Goal: Information Seeking & Learning: Learn about a topic

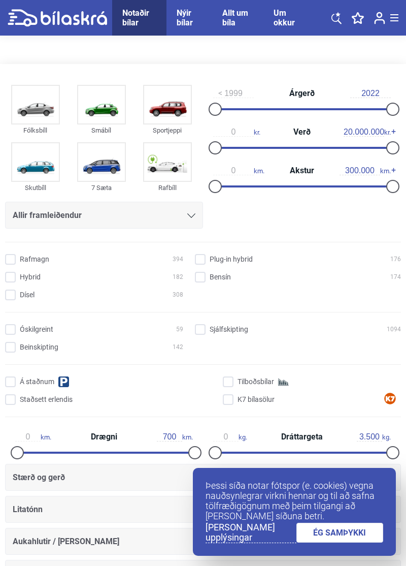
click at [228, 18] on div "Allt um bíla" at bounding box center [237, 17] width 31 height 19
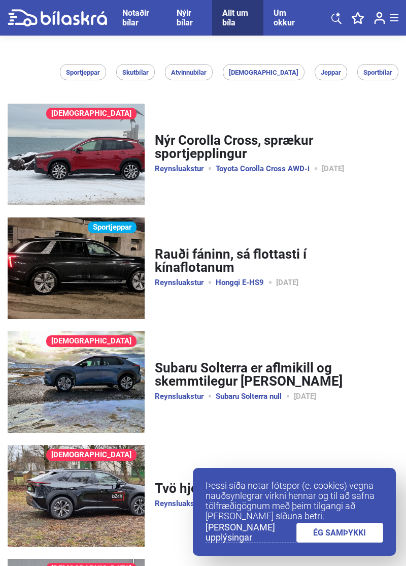
click at [136, 25] on div "Notaðir bílar" at bounding box center [139, 17] width 34 height 19
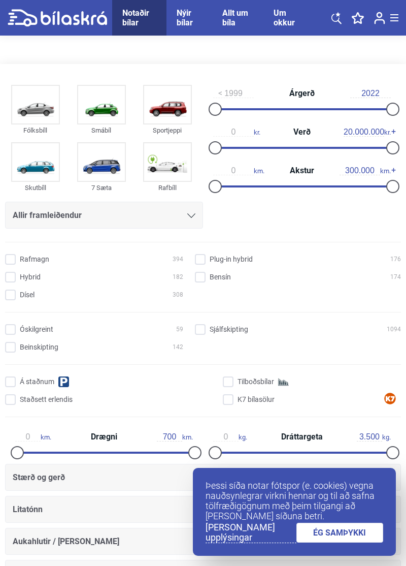
click at [182, 212] on div "Allir framleiðendur" at bounding box center [104, 215] width 183 height 14
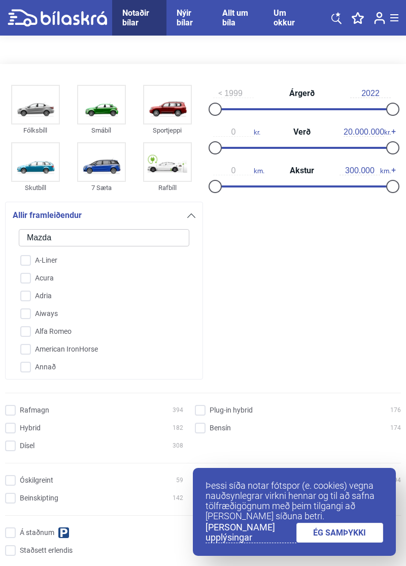
type input "Mazda"
checkbox input "false"
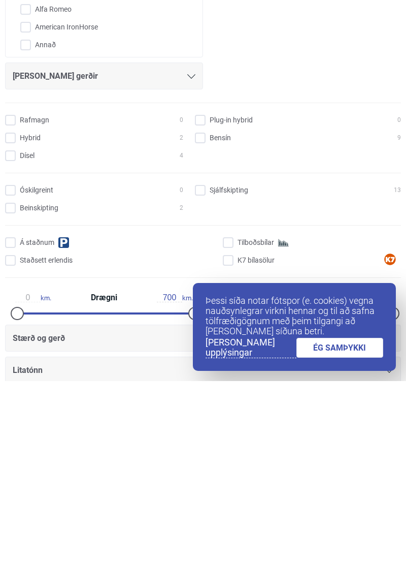
scroll to position [137, 0]
click at [356, 542] on link "ÉG SAMÞYKKI" at bounding box center [340, 533] width 87 height 20
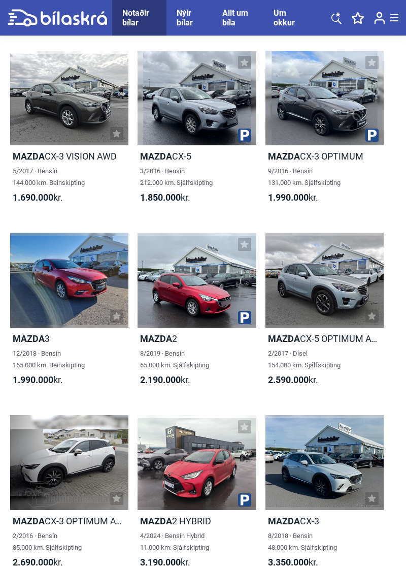
scroll to position [1123, 0]
